Goal: Task Accomplishment & Management: Use online tool/utility

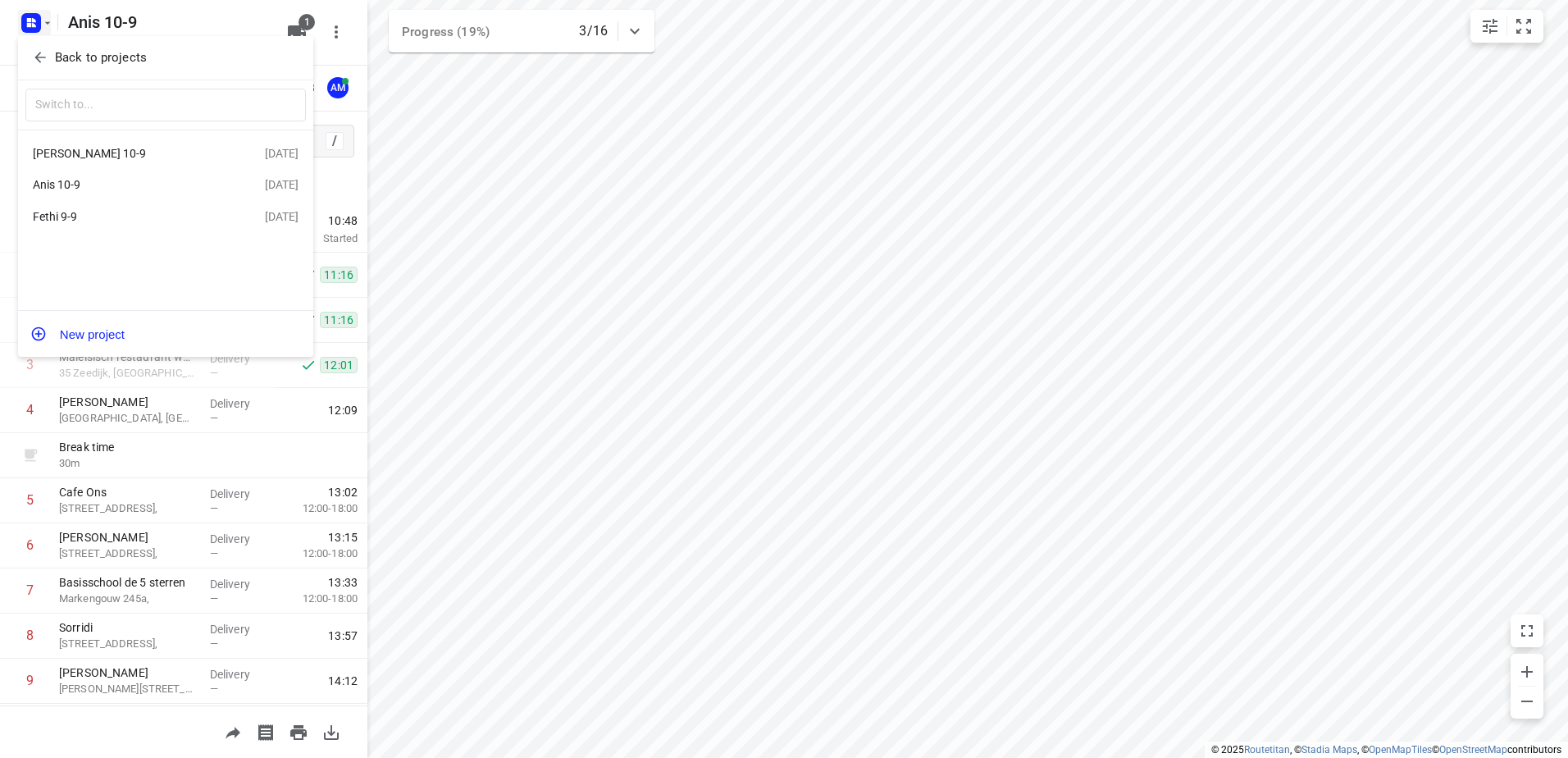
click at [59, 151] on div "Jeffrey 10-9" at bounding box center [127, 153] width 188 height 13
type input "time"
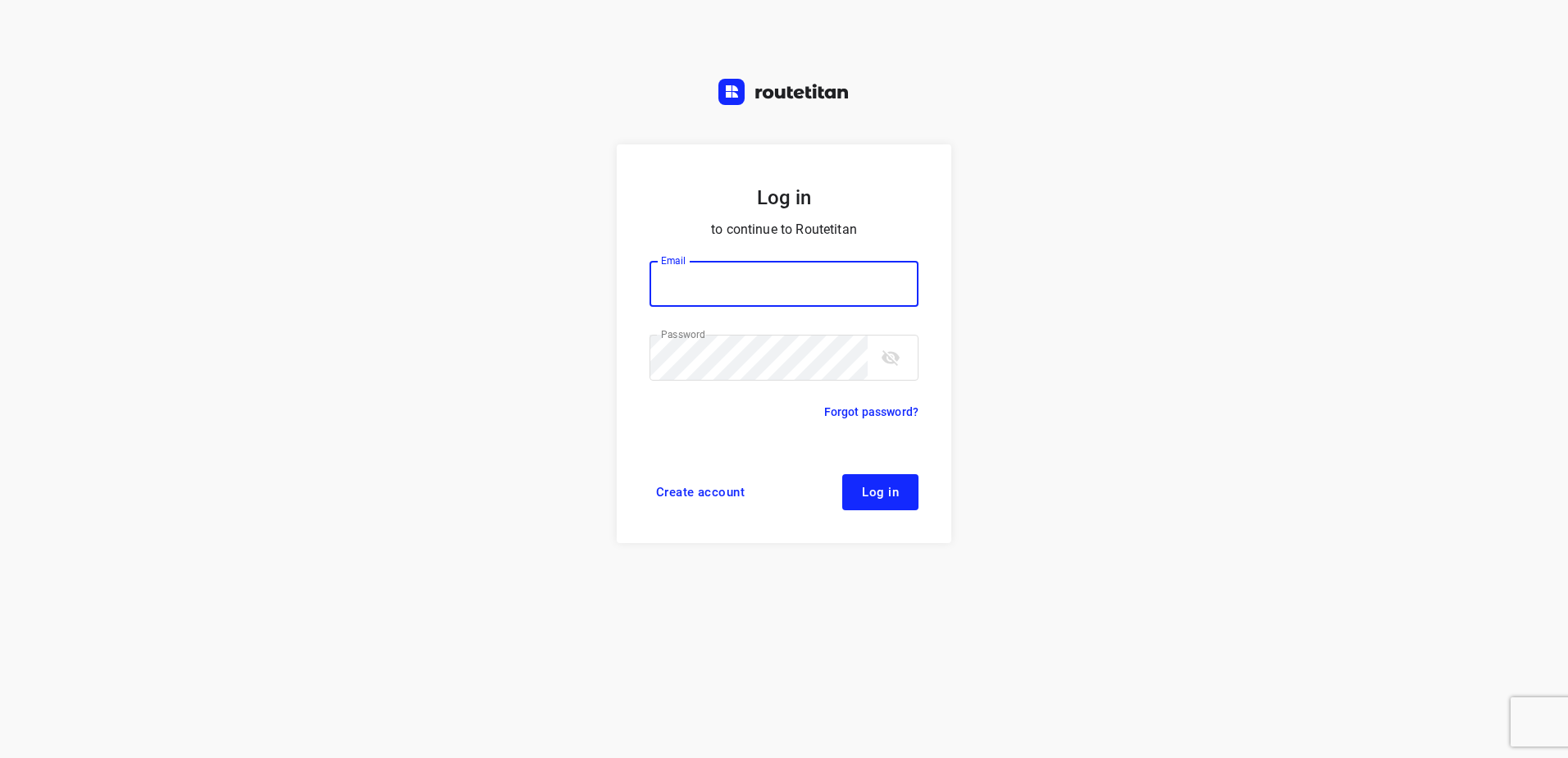
type input "[EMAIL_ADDRESS][DOMAIN_NAME]"
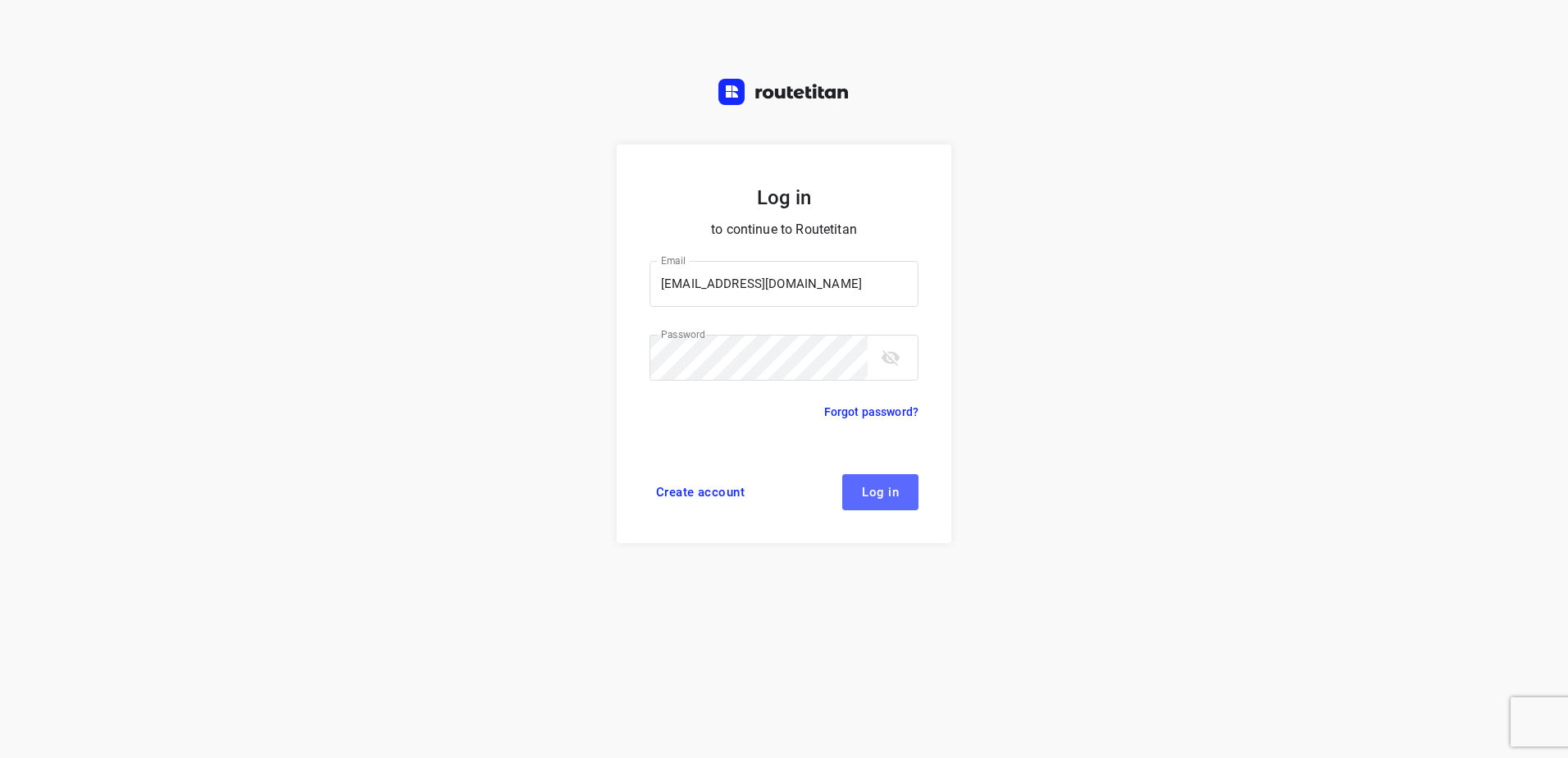
click at [893, 500] on button "Log in" at bounding box center [880, 492] width 77 height 36
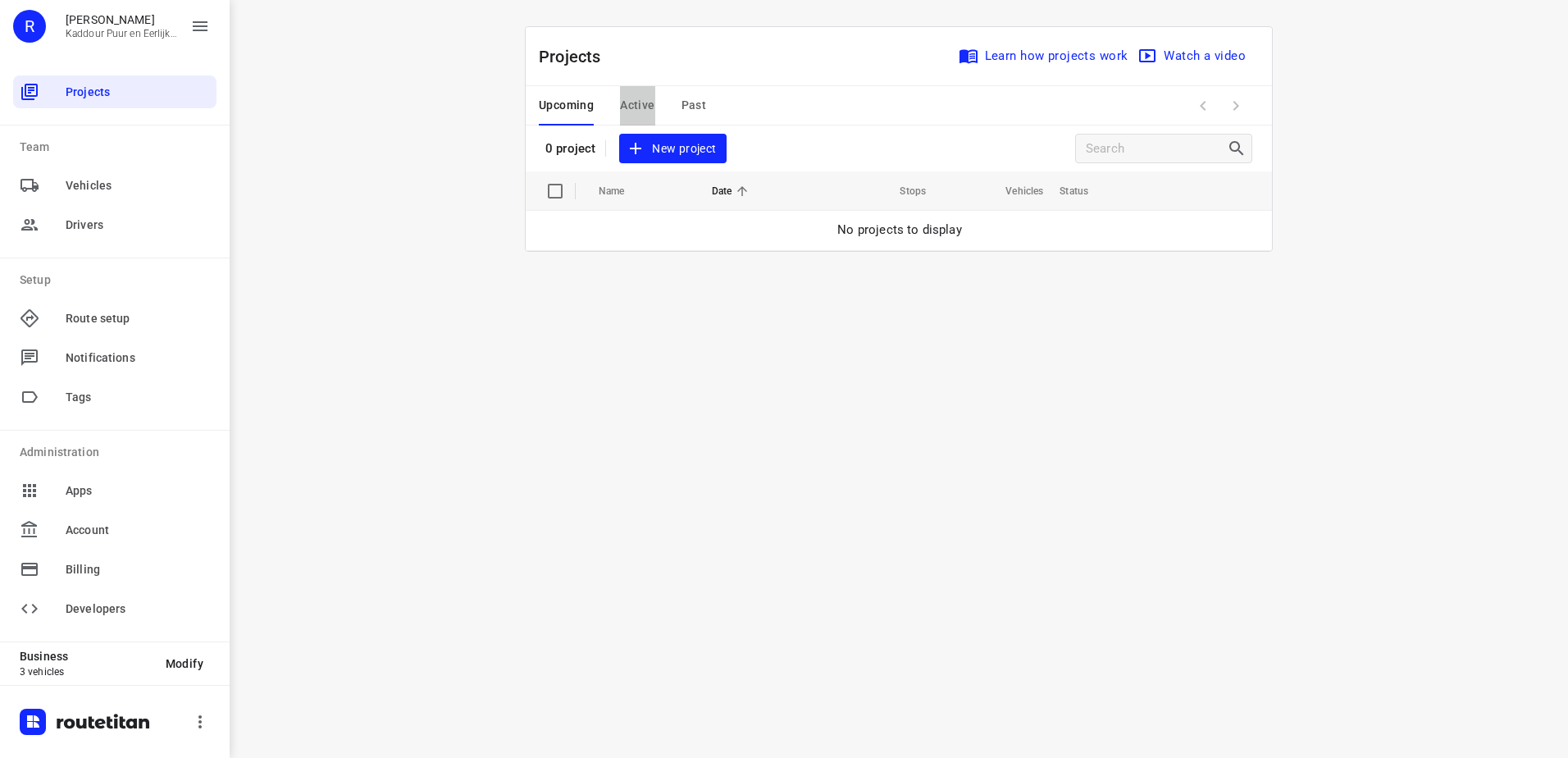
click at [636, 103] on span "Active" at bounding box center [637, 106] width 34 height 21
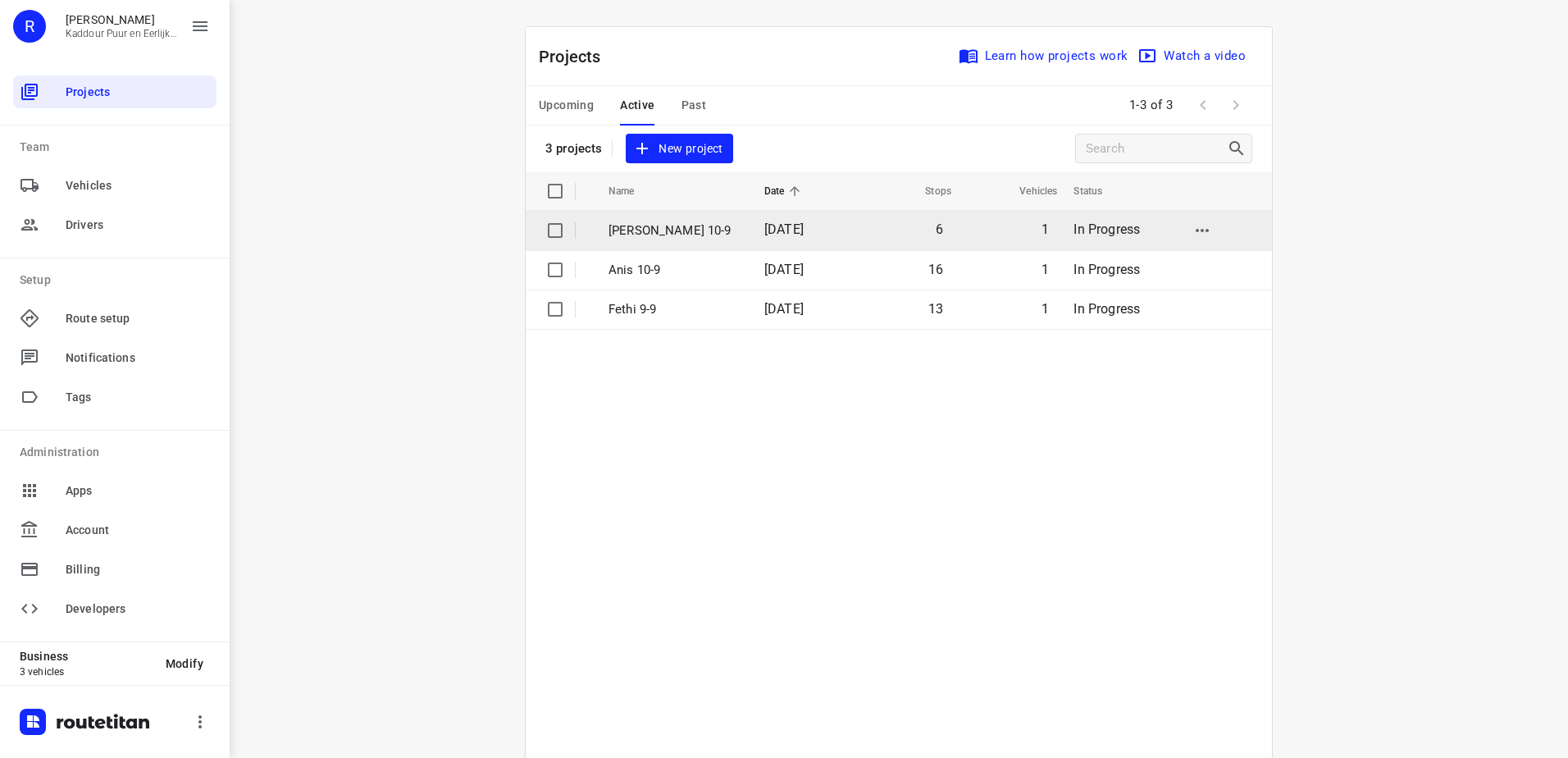
click at [639, 233] on p "[PERSON_NAME] 10-9" at bounding box center [674, 231] width 131 height 19
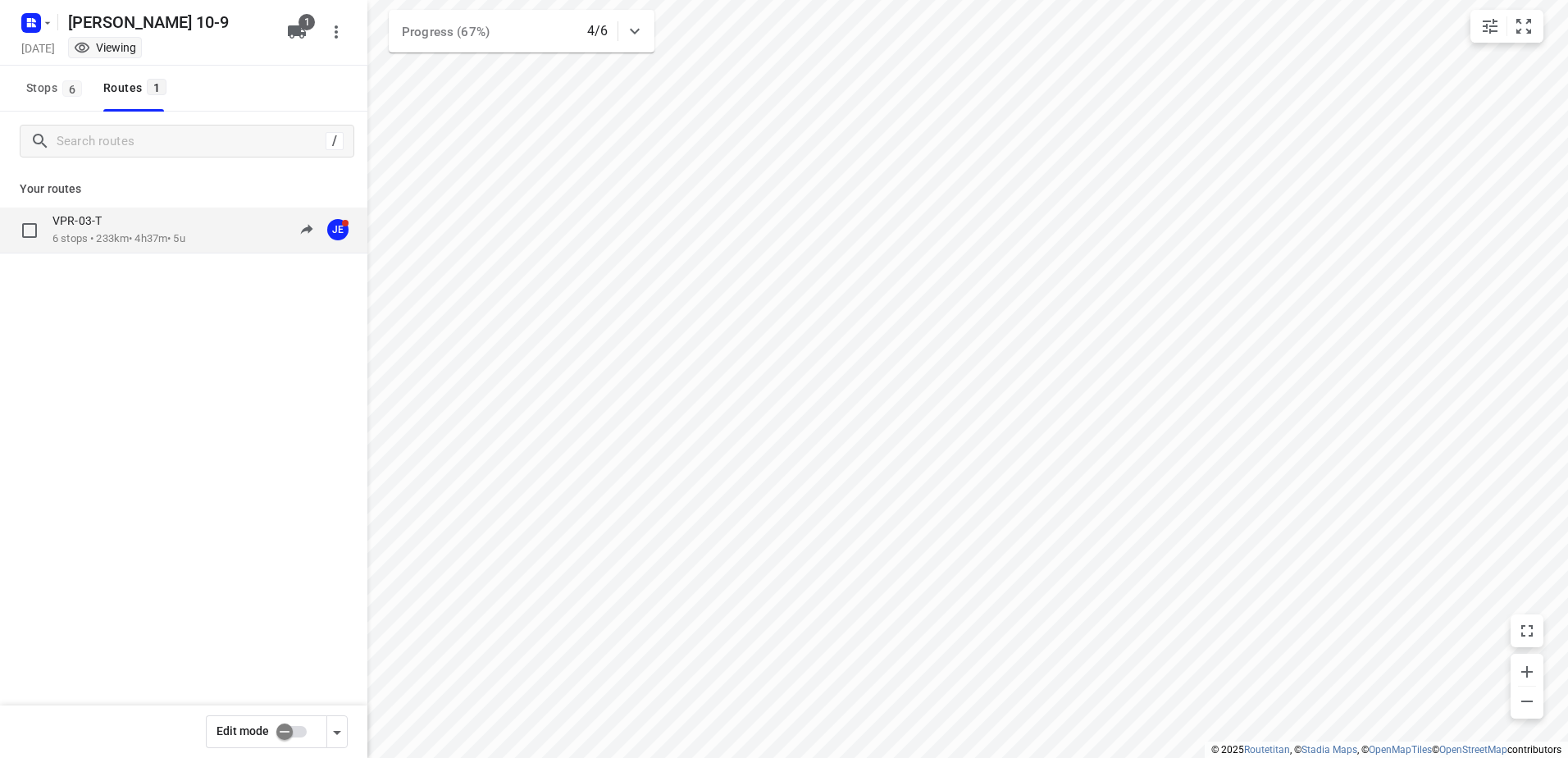
click at [106, 226] on p "VPR-03-T" at bounding box center [82, 221] width 59 height 15
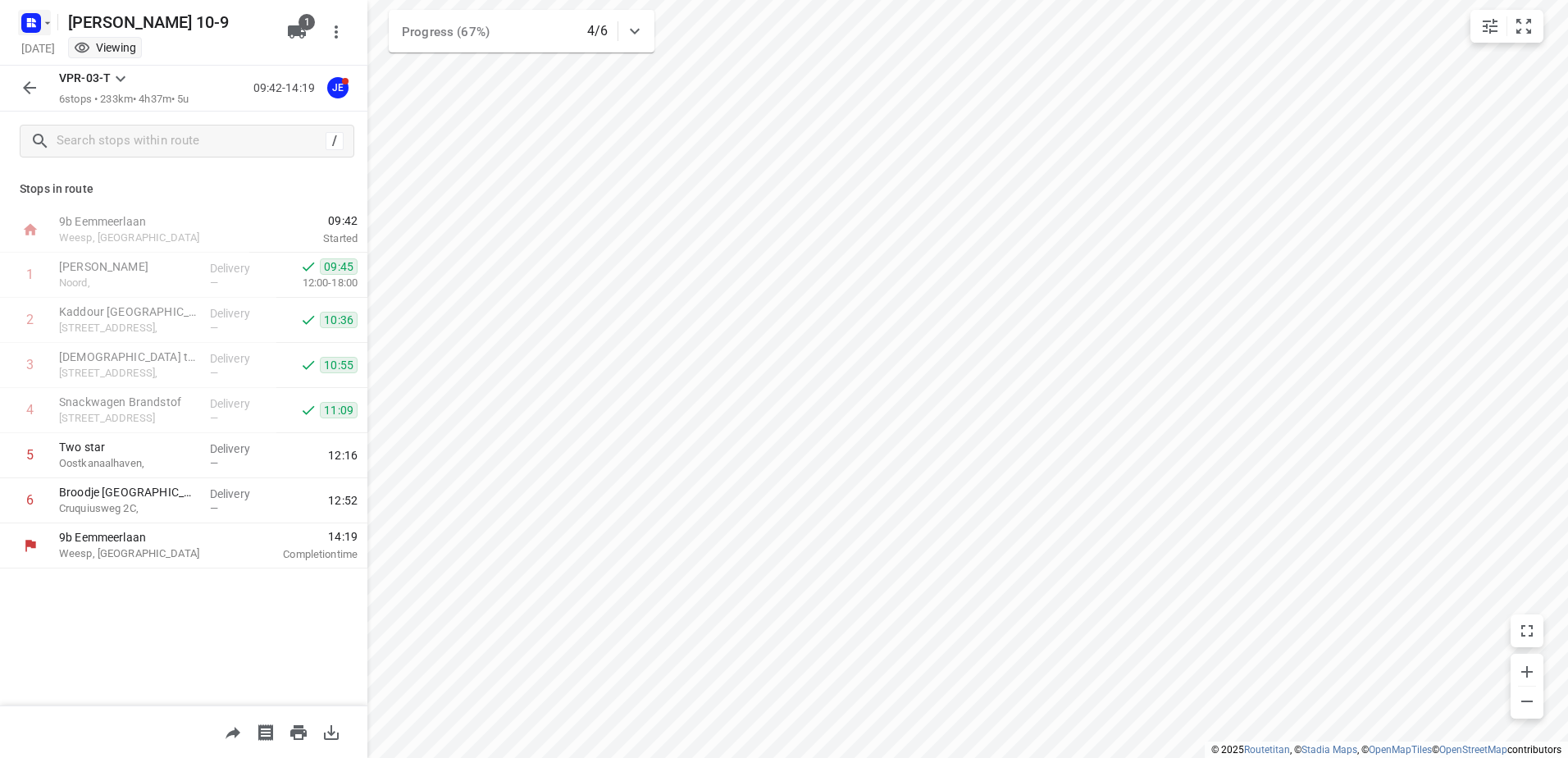
click at [46, 23] on icon "button" at bounding box center [48, 23] width 6 height 3
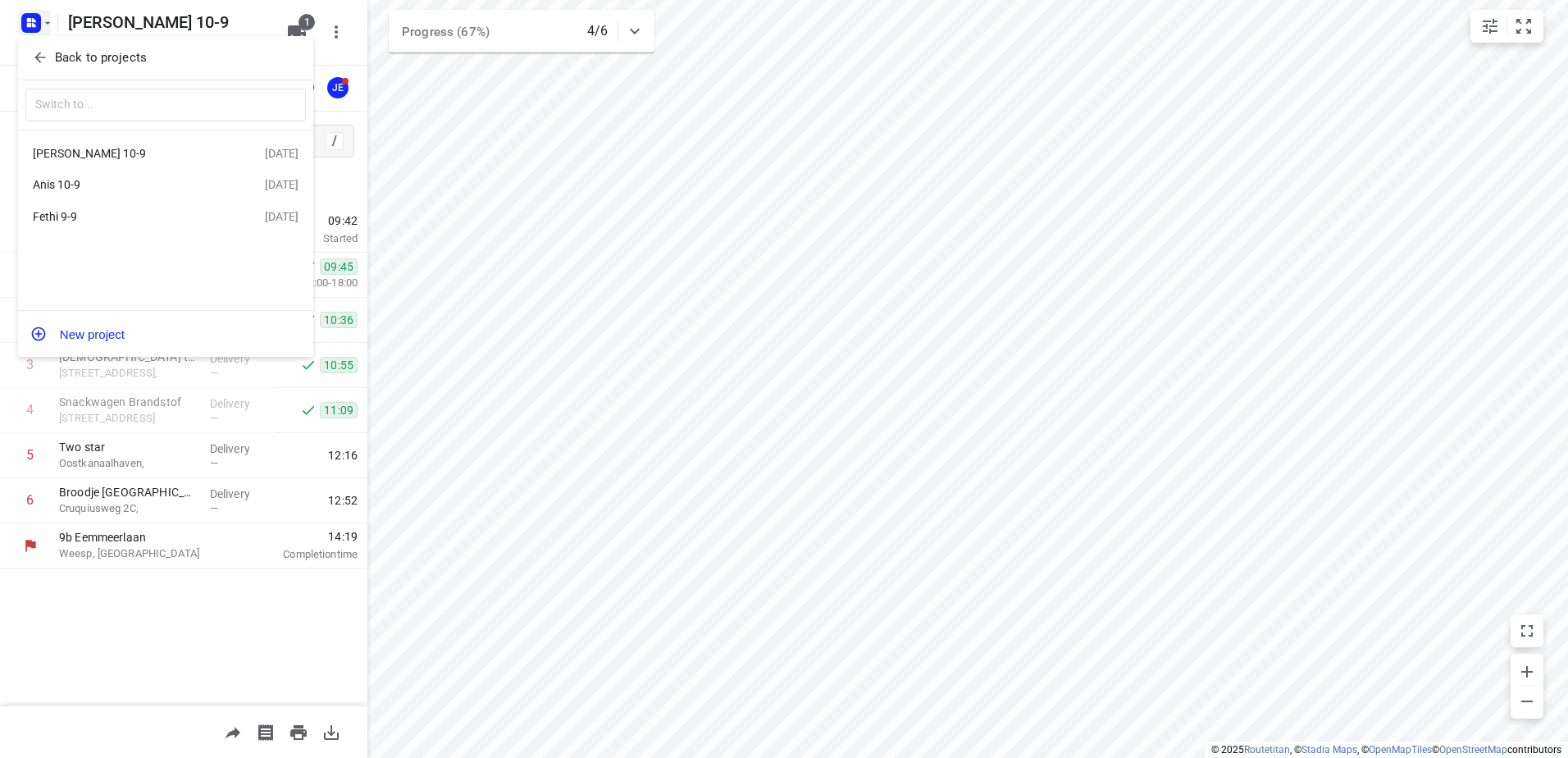
click at [60, 183] on div "Anis 10-9" at bounding box center [127, 185] width 188 height 13
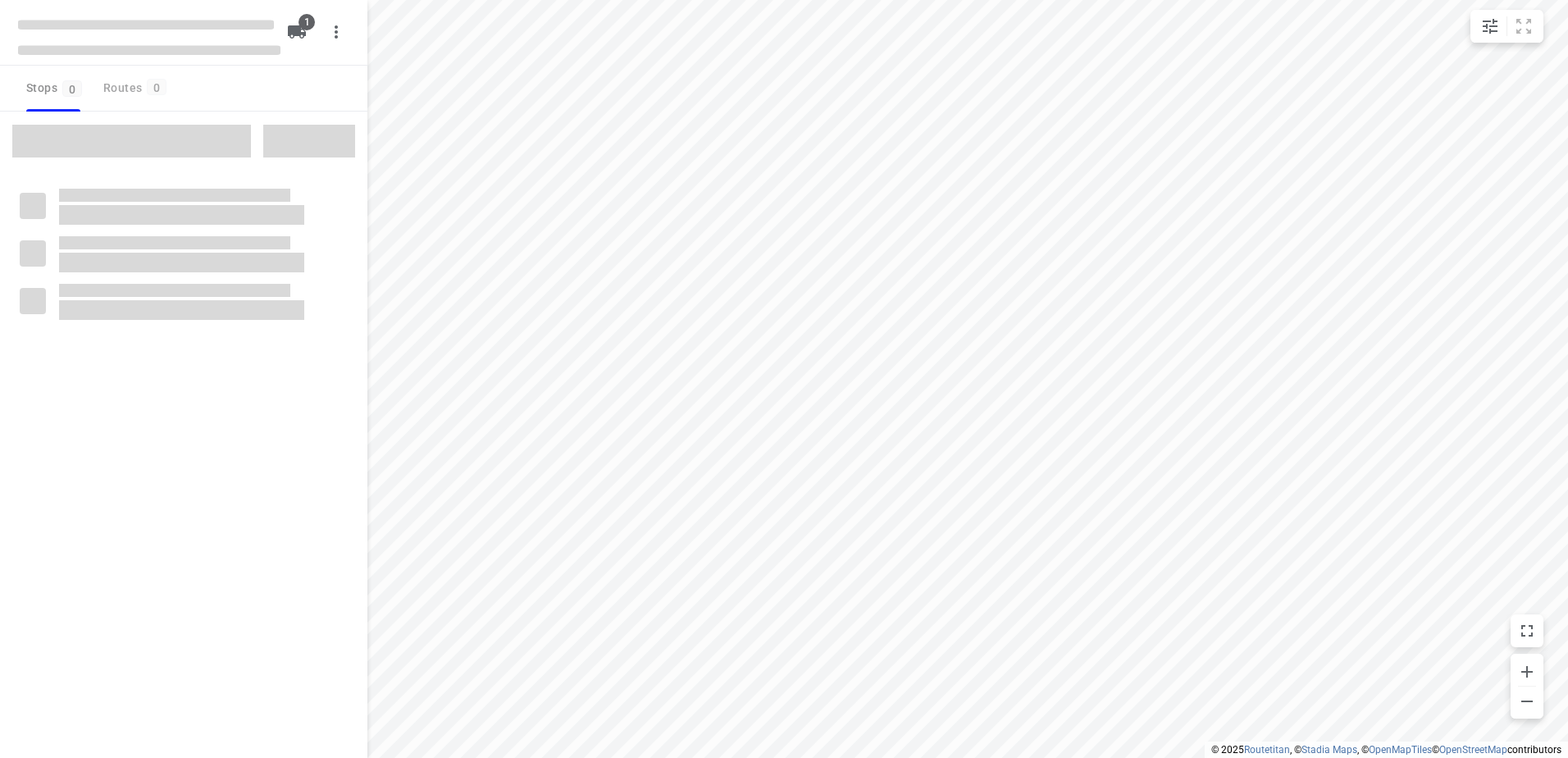
type input "distance"
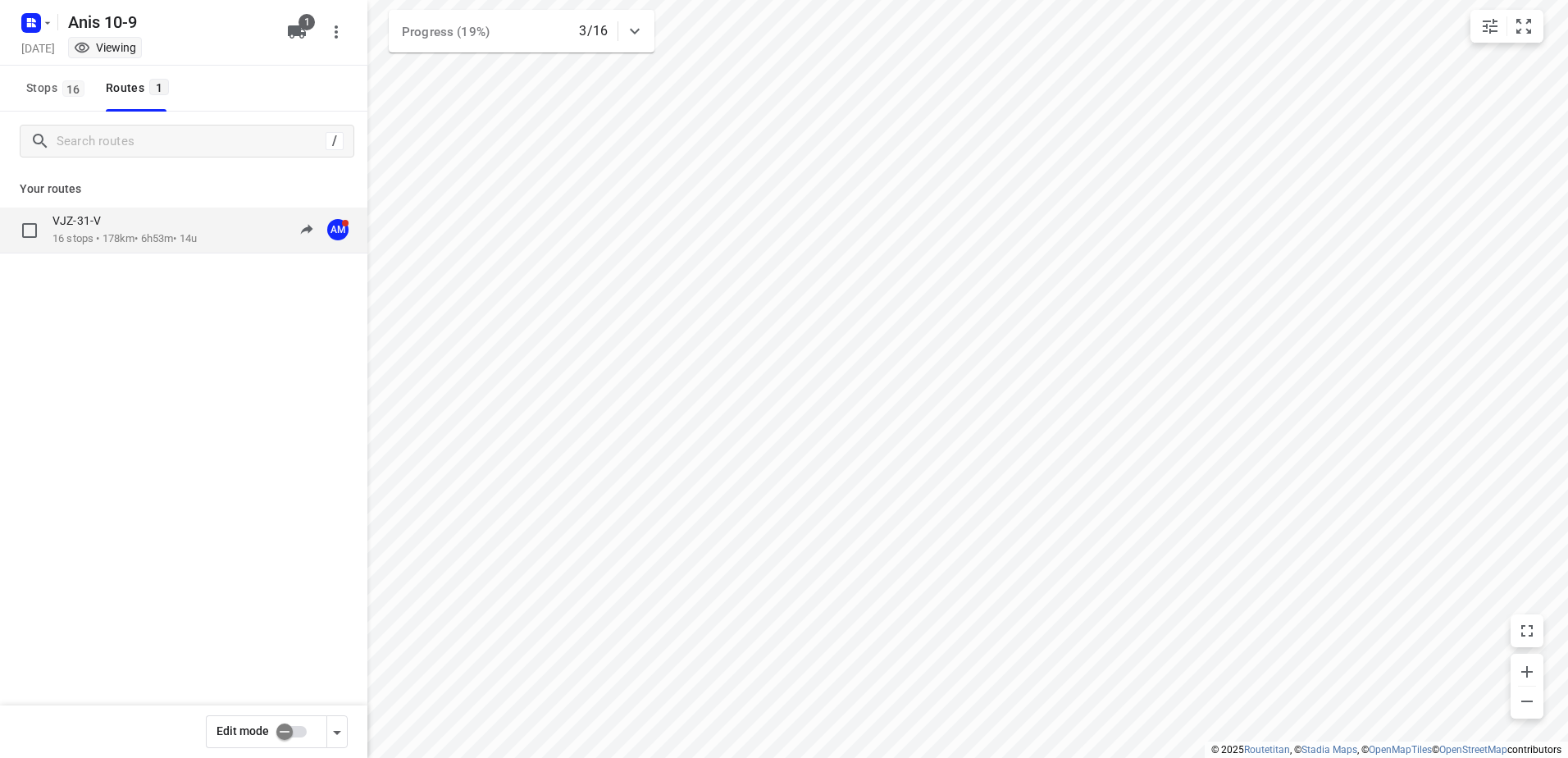
click at [102, 227] on p "VJZ-31-V" at bounding box center [82, 221] width 59 height 15
